Goal: Task Accomplishment & Management: Use online tool/utility

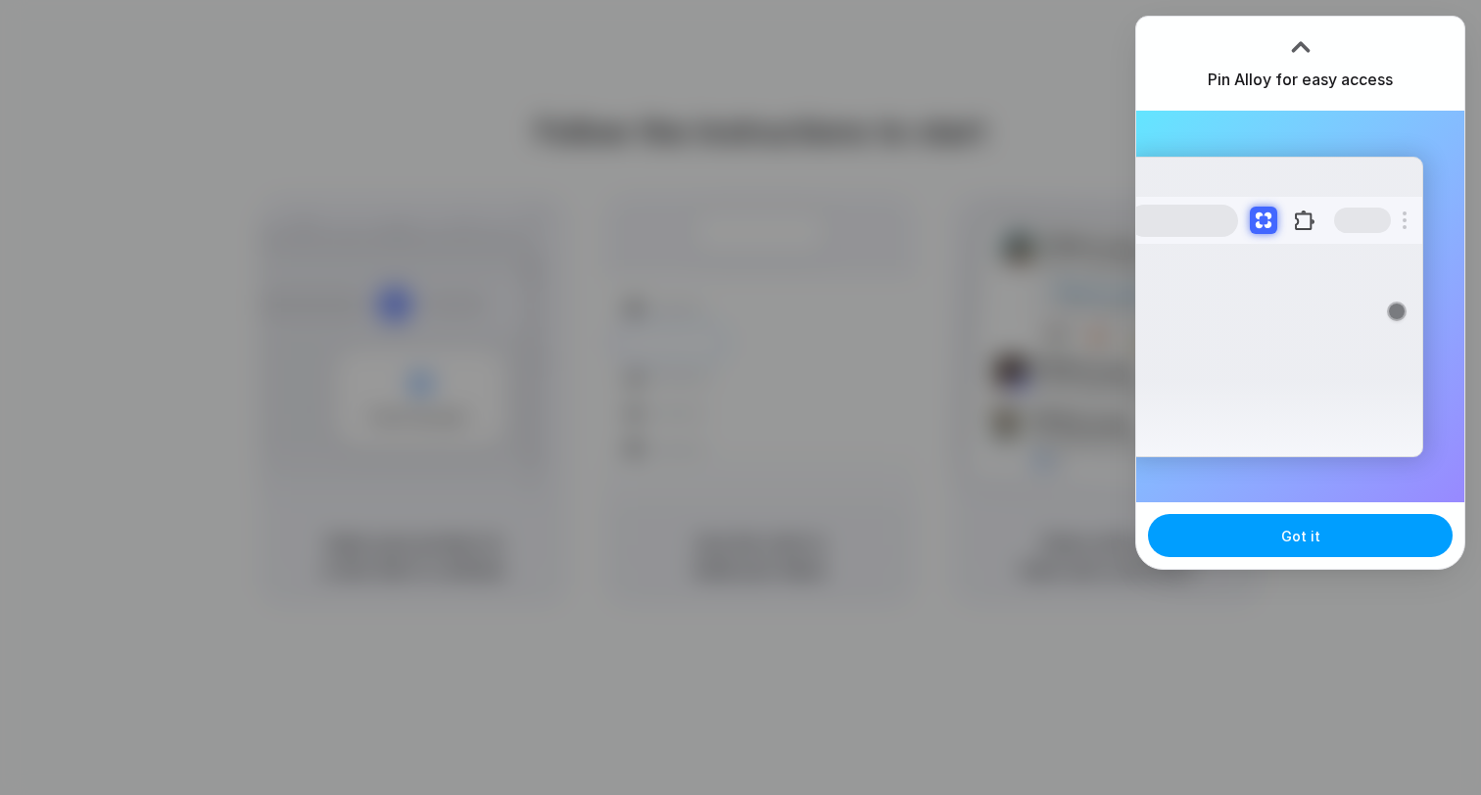
click at [1271, 527] on button "Got it" at bounding box center [1300, 535] width 305 height 43
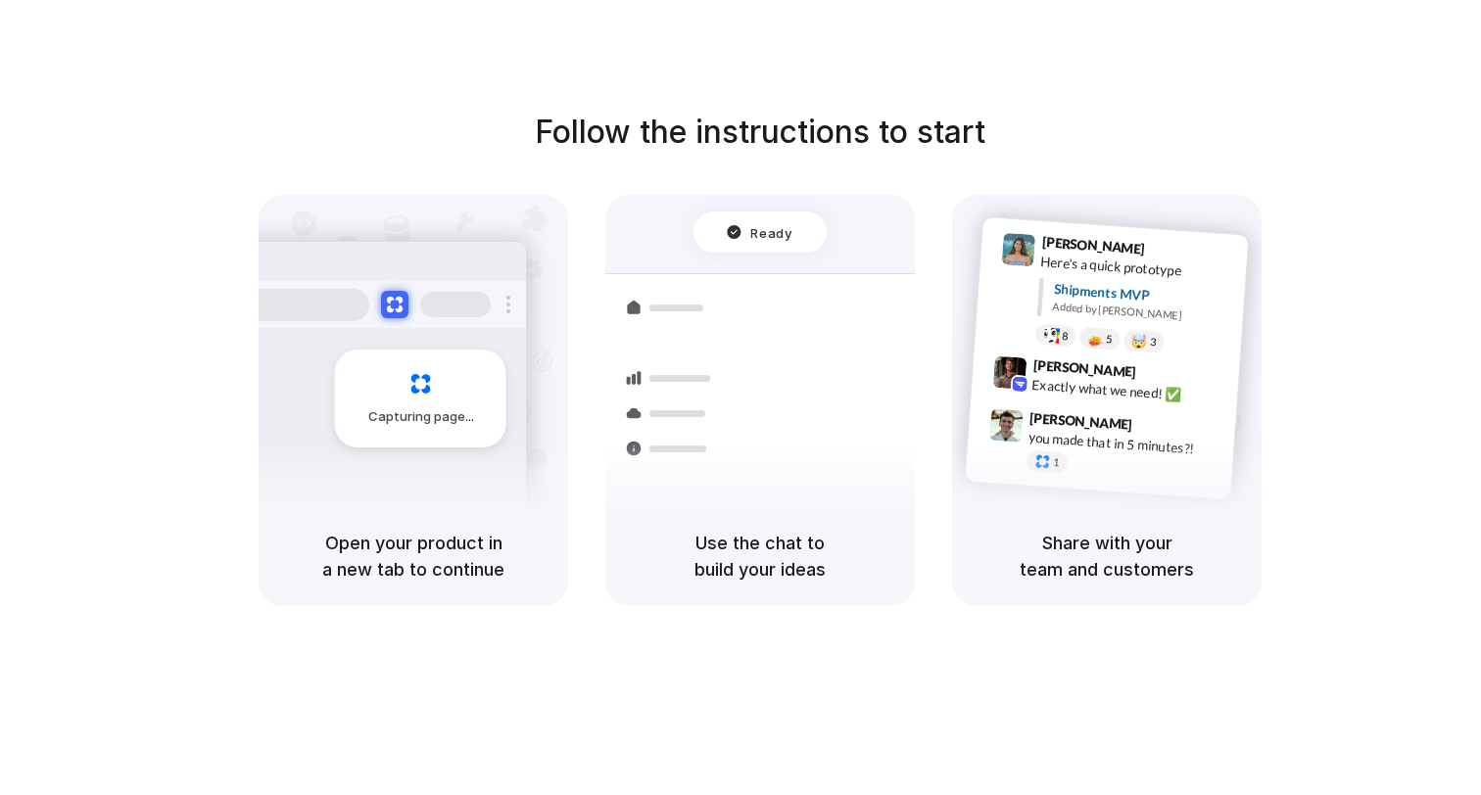
click at [1254, 131] on div "Follow the instructions to start Capturing page Open your product in a new tab …" at bounding box center [760, 358] width 1481 height 498
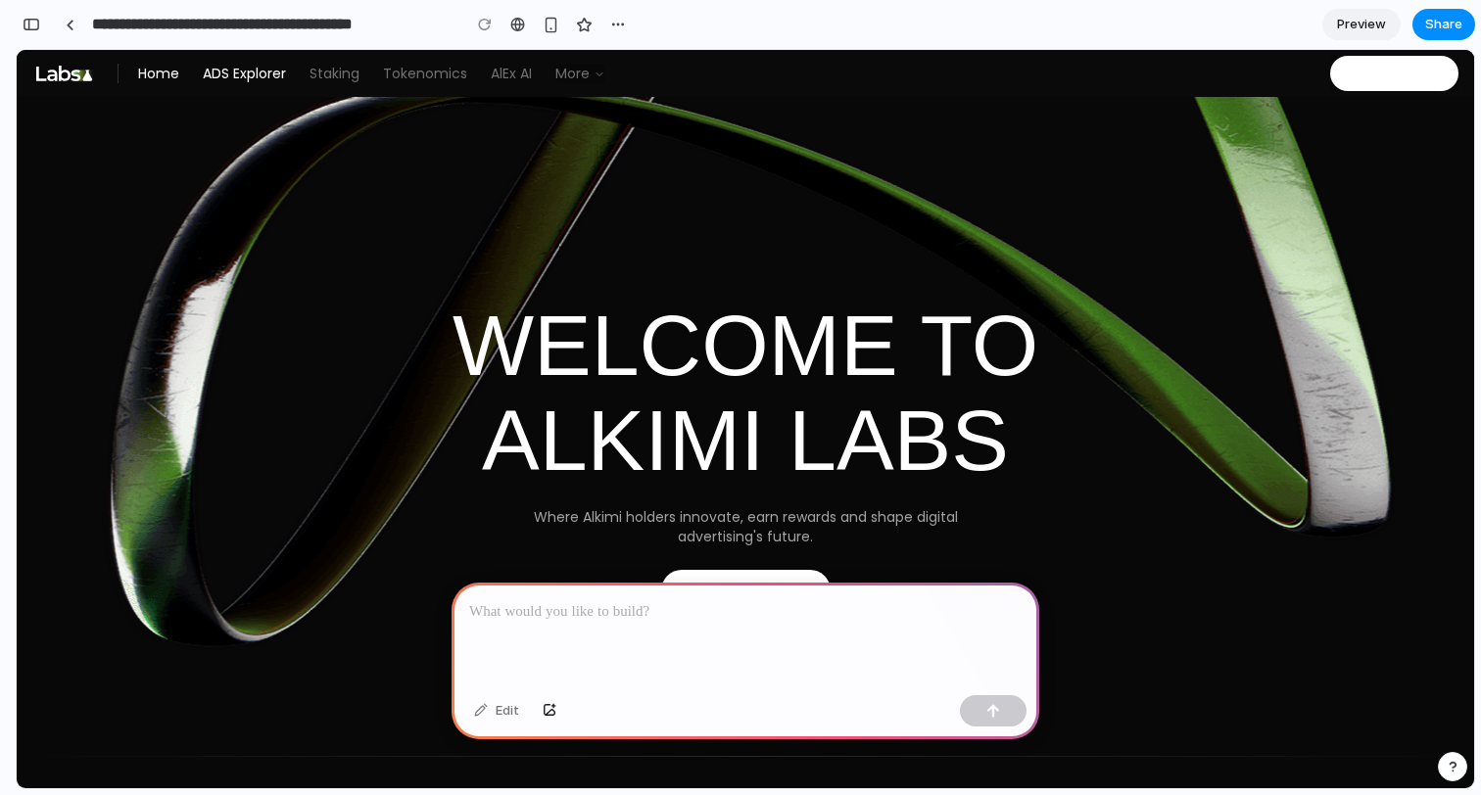
click at [261, 71] on link "ADS Explorer" at bounding box center [244, 74] width 83 height 20
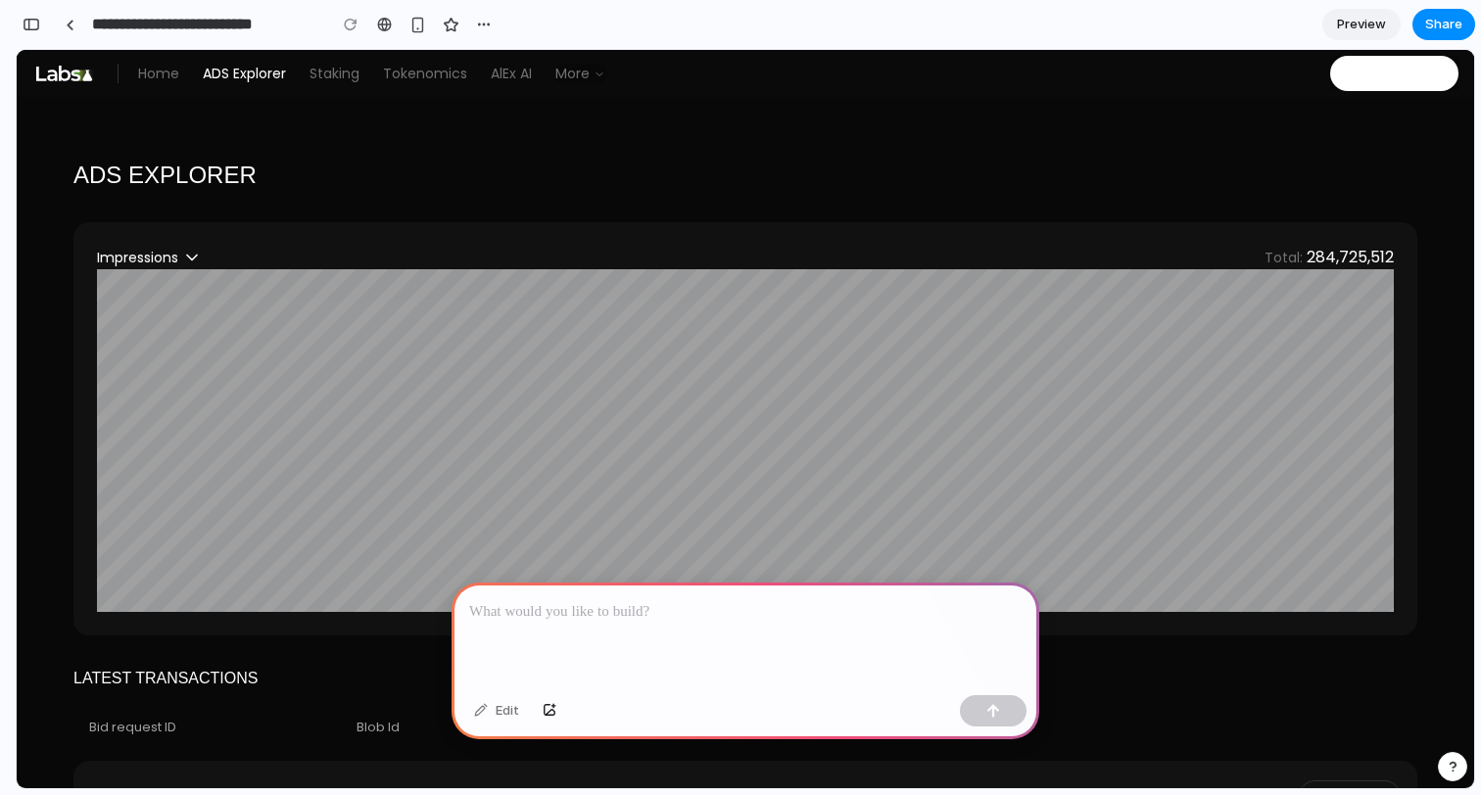
click at [697, 590] on div at bounding box center [746, 635] width 588 height 105
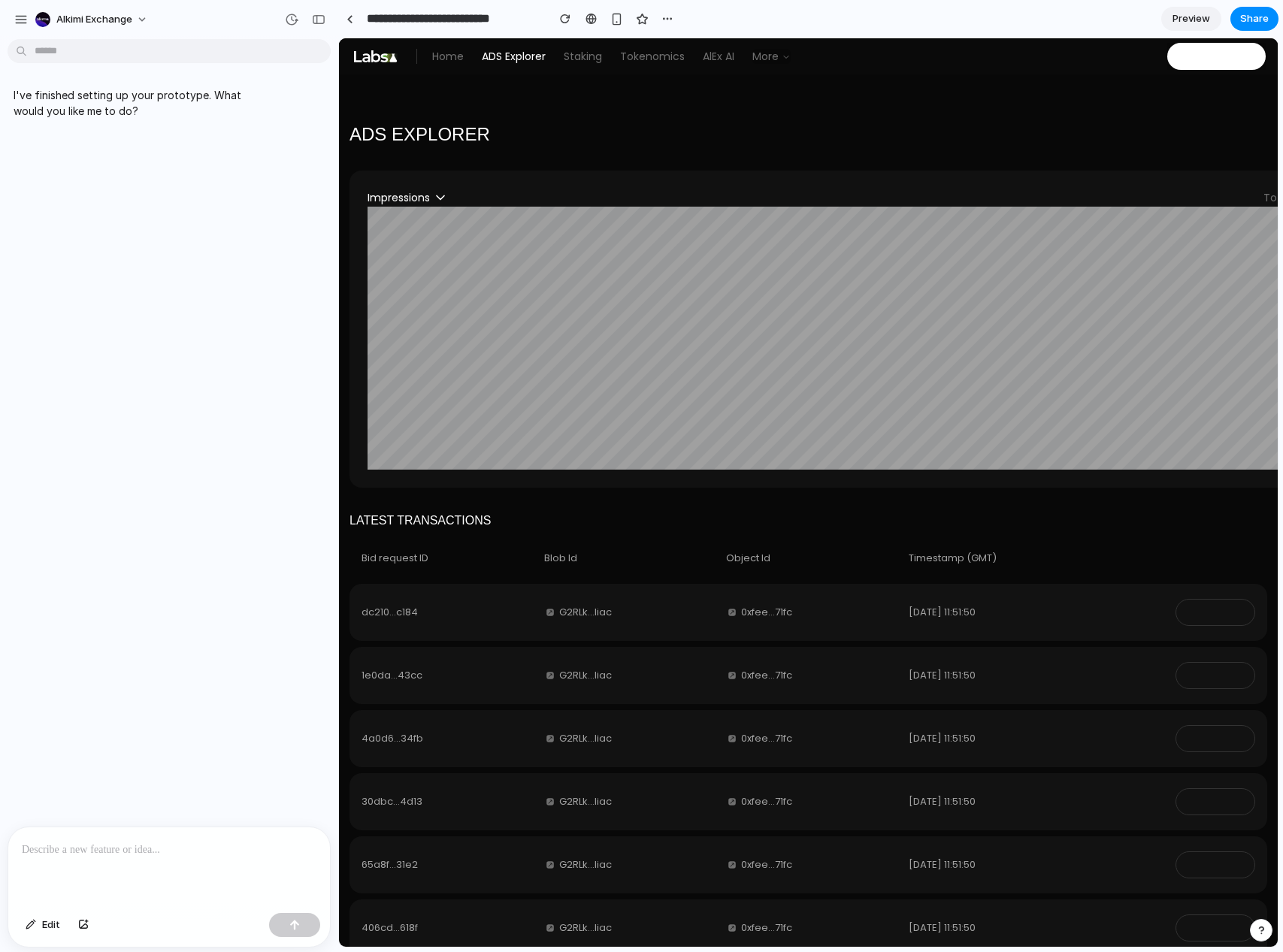
click at [800, 183] on div "Impressions Total: 284,725,512" at bounding box center [865, 328] width 1031 height 317
